Goal: Information Seeking & Learning: Learn about a topic

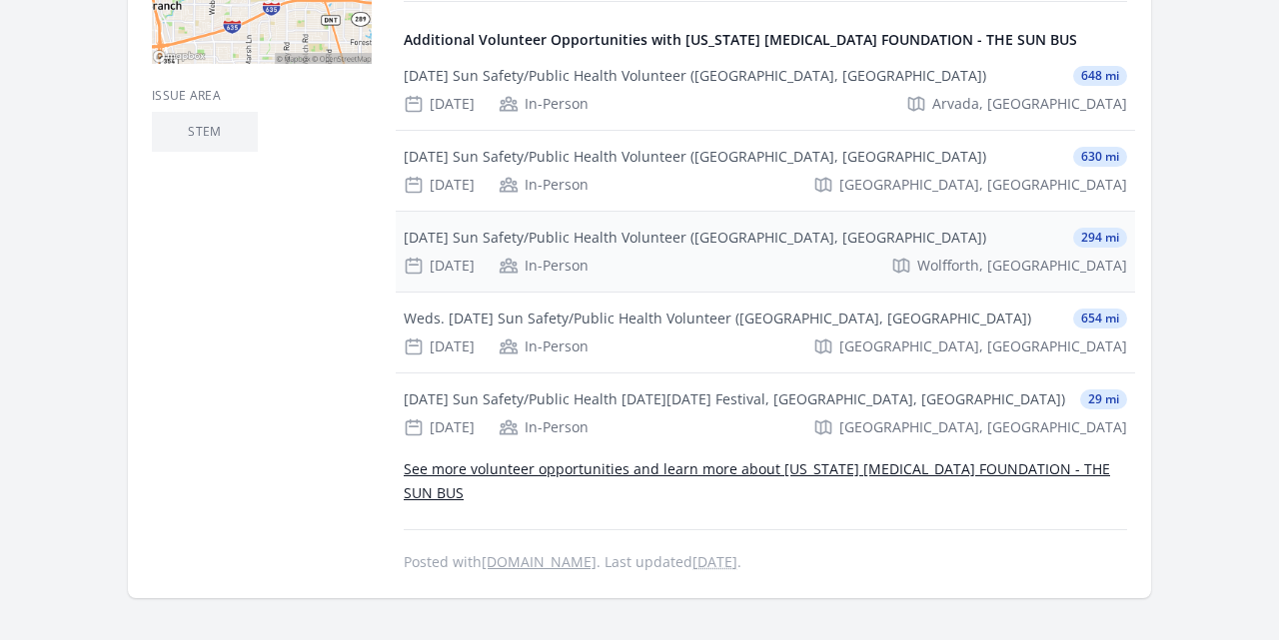
scroll to position [794, 0]
click at [433, 459] on link "See more volunteer opportunities and learn more about [US_STATE] [MEDICAL_DATA]…" at bounding box center [757, 480] width 706 height 43
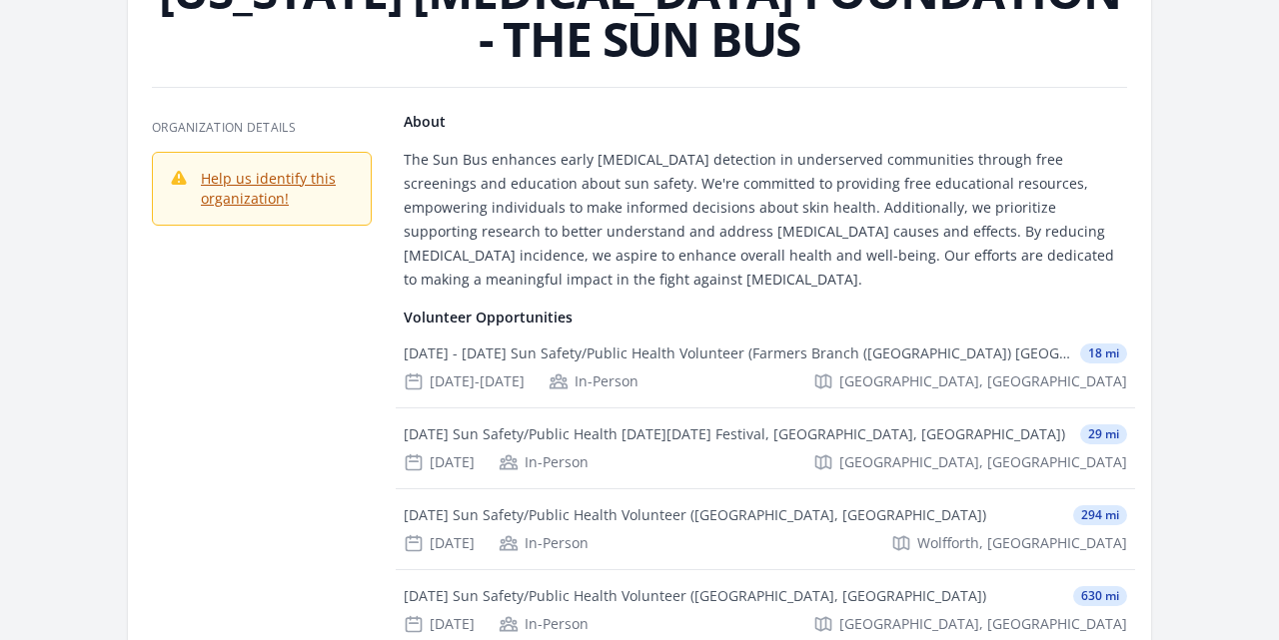
scroll to position [154, 0]
click at [483, 354] on div "[DATE] - [DATE] Sun Safety/Public Health Volunteer (Farmers Branch ([GEOGRAPHIC…" at bounding box center [738, 353] width 668 height 20
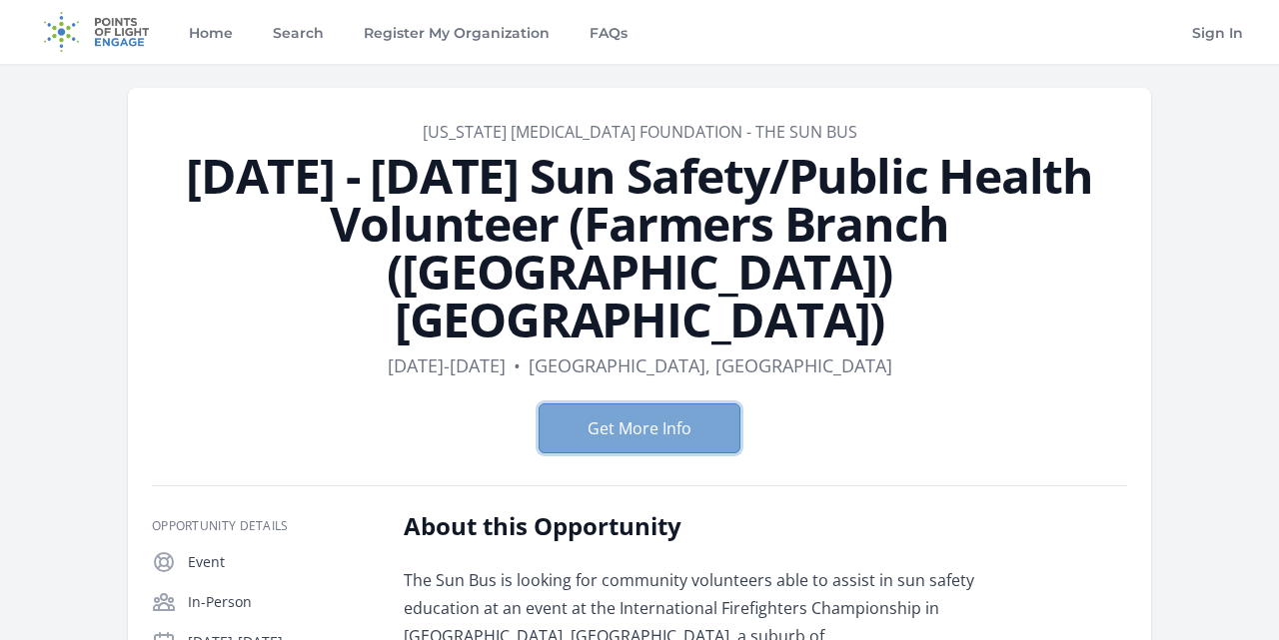
click at [632, 404] on button "Get More Info" at bounding box center [639, 429] width 202 height 50
